Goal: Information Seeking & Learning: Check status

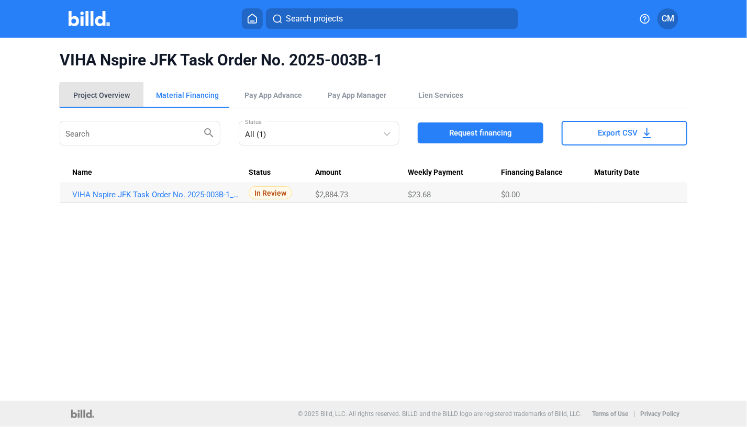
click at [102, 96] on div "Project Overview" at bounding box center [101, 95] width 57 height 10
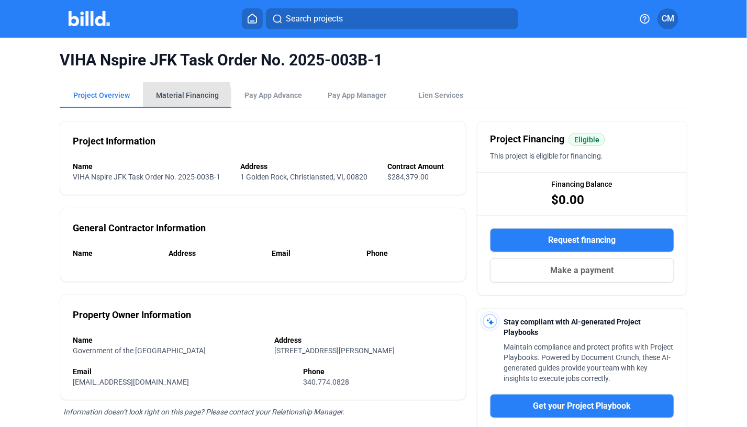
click at [172, 96] on div "Material Financing" at bounding box center [187, 95] width 63 height 10
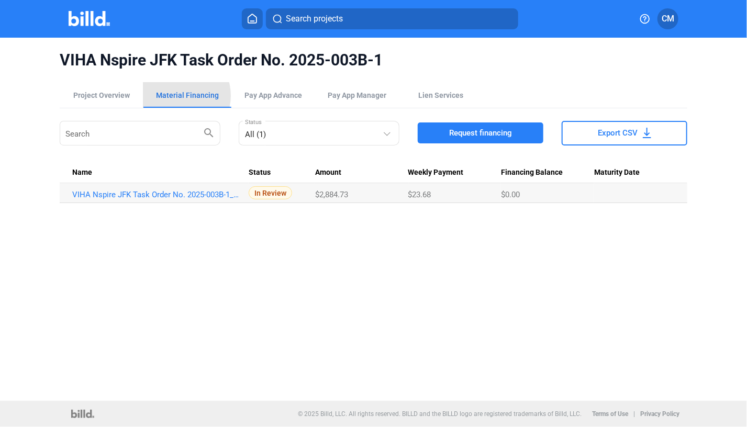
click at [172, 96] on div "Material Financing" at bounding box center [187, 95] width 63 height 10
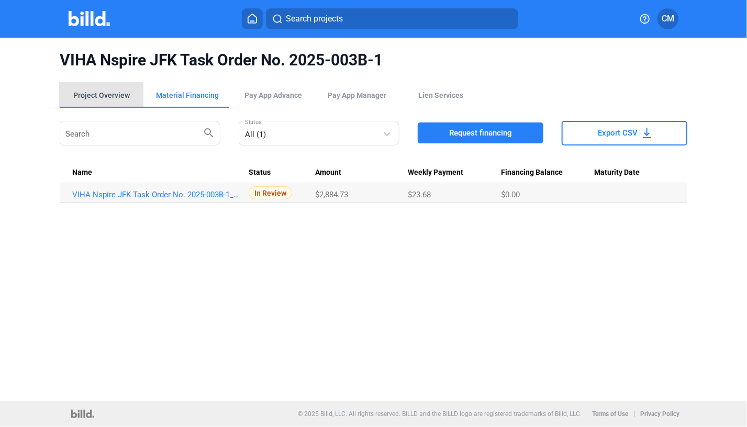
click at [96, 98] on div "Project Overview" at bounding box center [101, 95] width 57 height 10
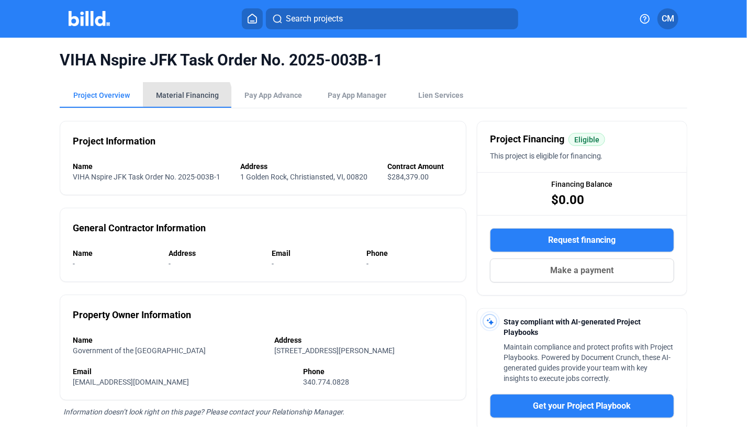
click at [185, 99] on div "Material Financing" at bounding box center [187, 95] width 63 height 10
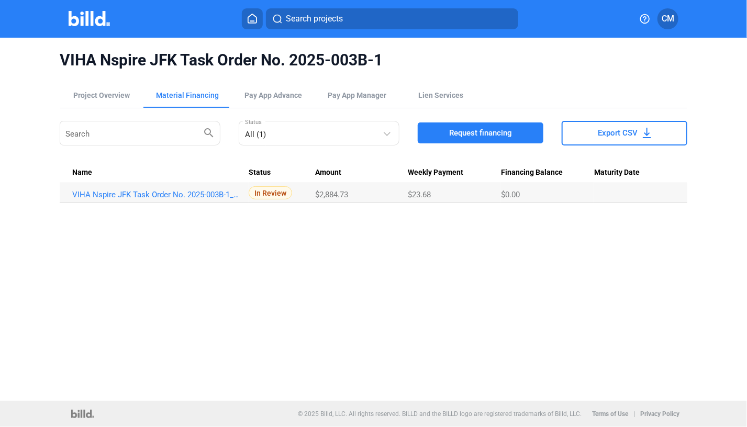
click at [84, 19] on img at bounding box center [89, 18] width 41 height 15
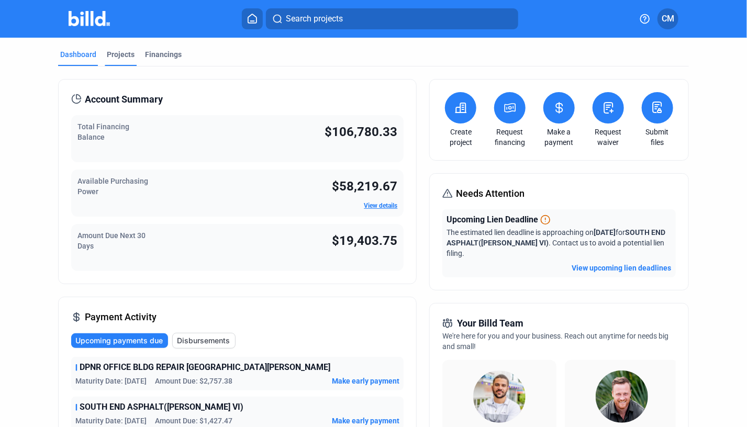
click at [114, 58] on div "Projects" at bounding box center [121, 54] width 28 height 10
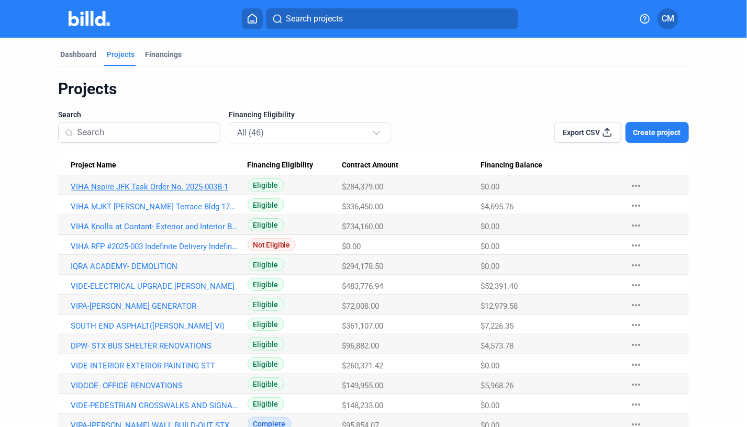
click at [168, 188] on link "VIHA Nspire JFK Task Order No. 2025-003B-1" at bounding box center [154, 186] width 167 height 9
click at [172, 185] on link "VIHA Nspire JFK Task Order No. 2025-003B-1" at bounding box center [154, 186] width 167 height 9
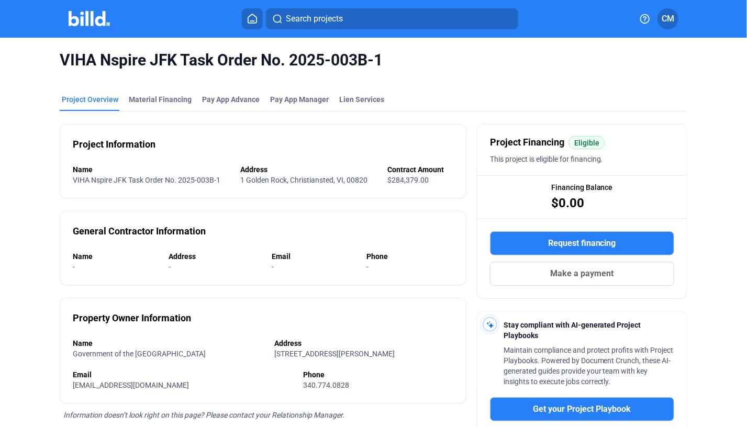
scroll to position [1, 0]
click at [174, 102] on div "Material Financing" at bounding box center [160, 99] width 63 height 10
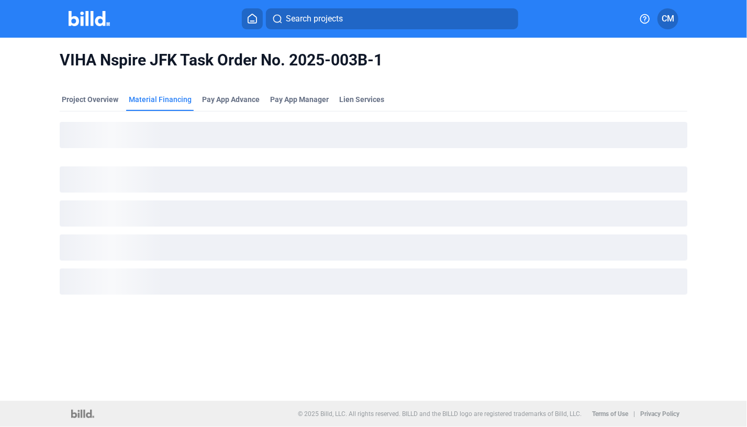
click at [174, 102] on div "Material Financing" at bounding box center [160, 99] width 63 height 10
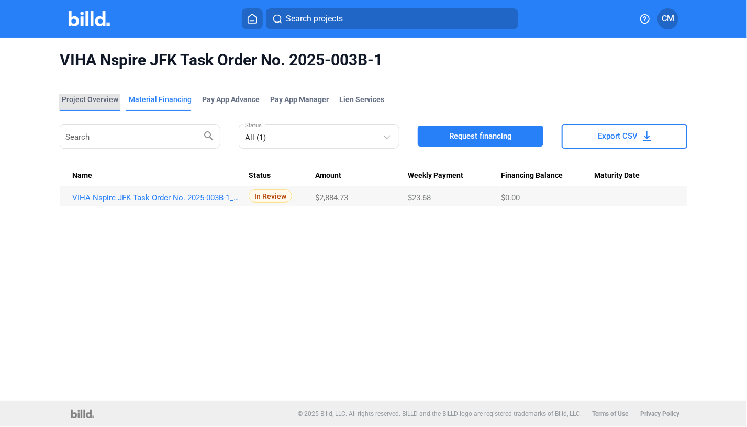
click at [89, 98] on div "Project Overview" at bounding box center [90, 99] width 57 height 10
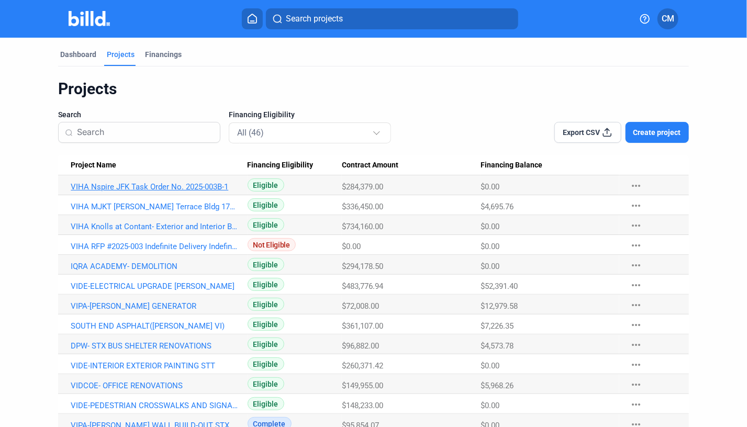
click at [164, 185] on link "VIHA Nspire JFK Task Order No. 2025-003B-1" at bounding box center [154, 186] width 167 height 9
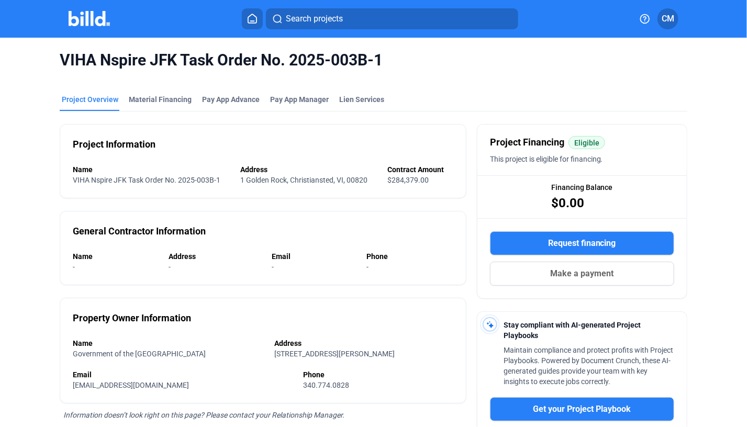
scroll to position [1, 0]
